Goal: Navigation & Orientation: Understand site structure

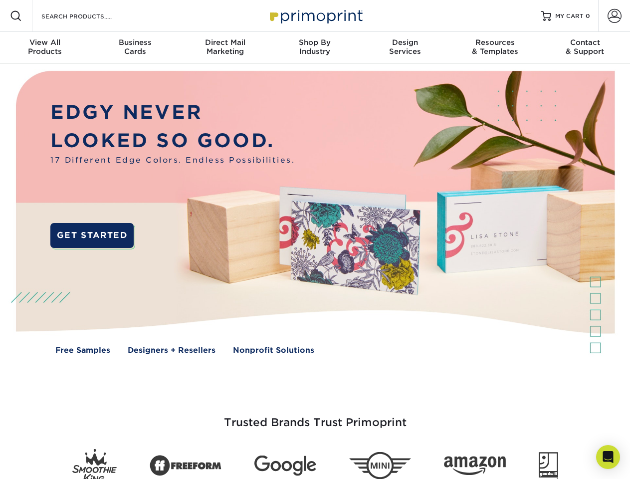
click at [315, 239] on img at bounding box center [314, 220] width 623 height 312
click at [16, 16] on span at bounding box center [16, 16] width 12 height 12
click at [614, 16] on span at bounding box center [614, 16] width 14 height 14
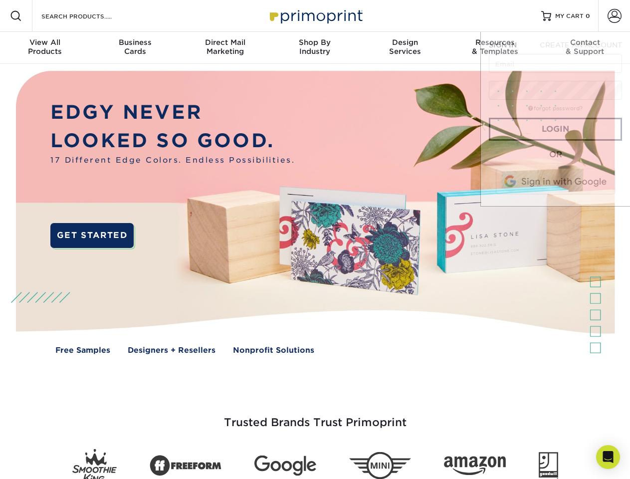
click at [45, 48] on div "View All Products" at bounding box center [45, 47] width 90 height 18
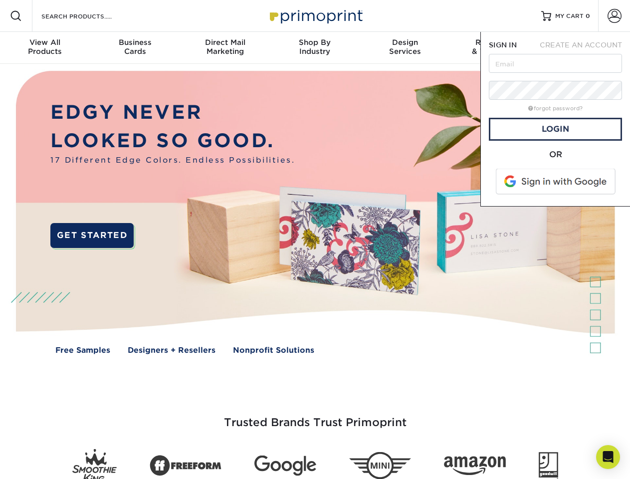
click at [135, 48] on div "Business Cards" at bounding box center [135, 47] width 90 height 18
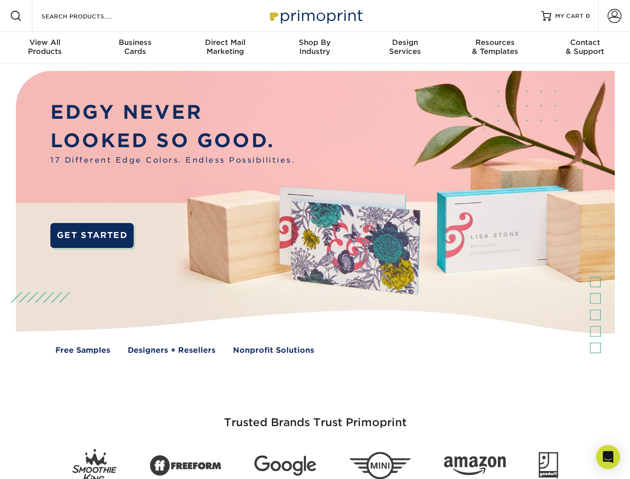
click at [225, 48] on div "Direct Mail Marketing" at bounding box center [225, 47] width 90 height 18
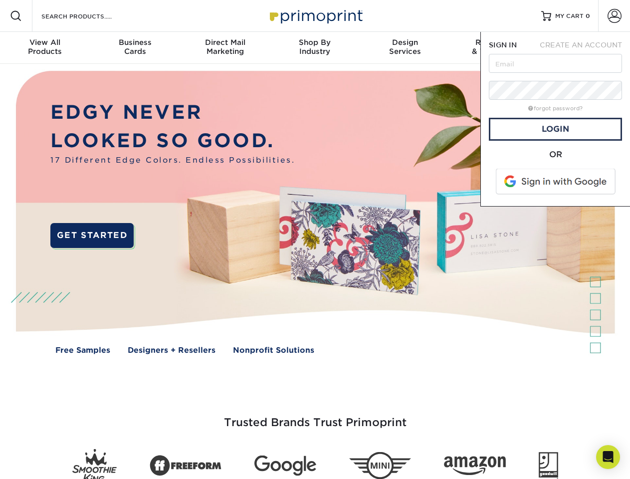
click at [315, 48] on div "Shop By Industry" at bounding box center [315, 47] width 90 height 18
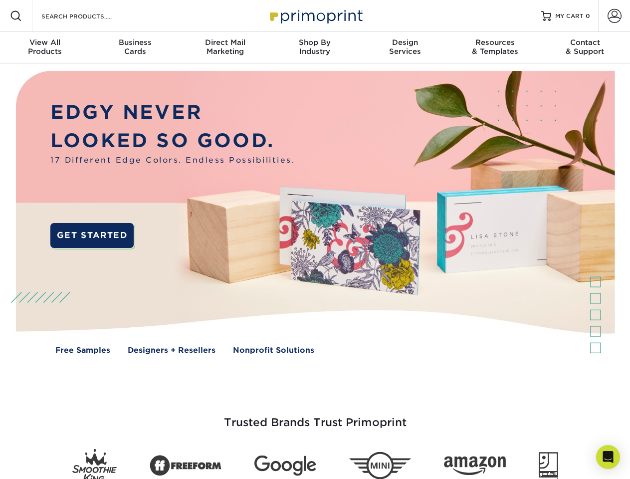
click at [405, 48] on div "Design Services" at bounding box center [405, 47] width 90 height 18
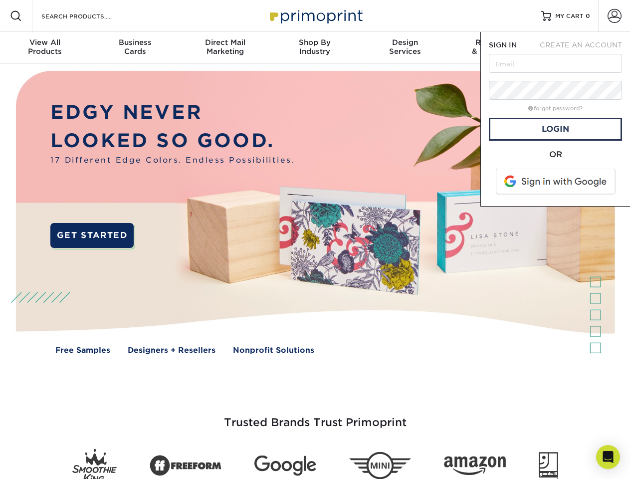
click at [495, 48] on span "SIGN IN" at bounding box center [503, 45] width 28 height 8
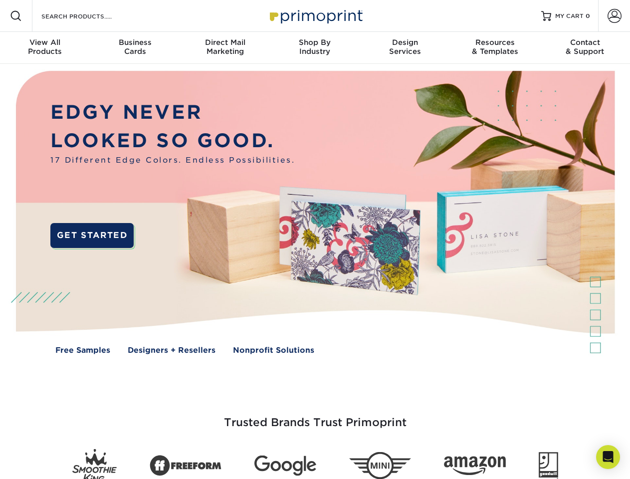
click at [585, 48] on div "Contact & Support" at bounding box center [585, 47] width 90 height 18
